Goal: Task Accomplishment & Management: Manage account settings

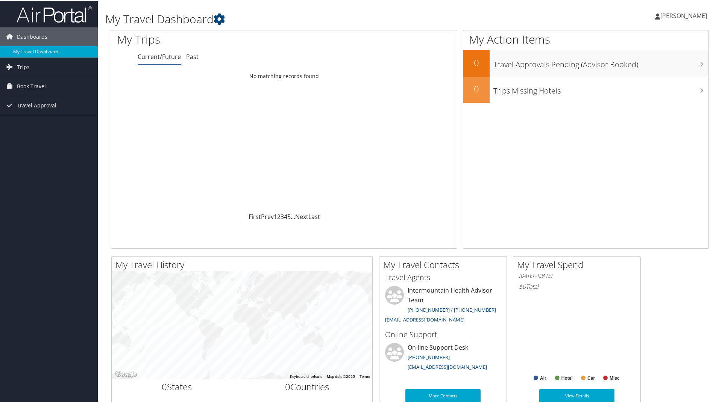
click at [678, 21] on link "[PERSON_NAME]" at bounding box center [684, 15] width 59 height 23
click at [648, 64] on link "View Travel Profile" at bounding box center [664, 67] width 84 height 13
